Goal: Information Seeking & Learning: Learn about a topic

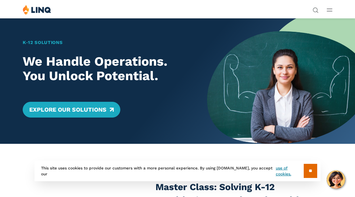
click at [33, 33] on div "K‑12 Solutions We Handle Operations. You Unlock Potential. Explore Our Solutions" at bounding box center [103, 81] width 207 height 126
